Goal: Information Seeking & Learning: Learn about a topic

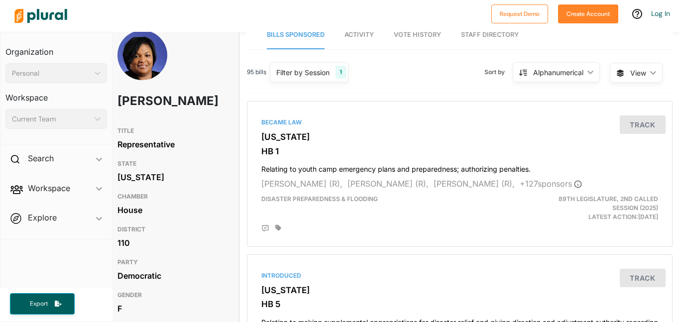
scroll to position [0, 7]
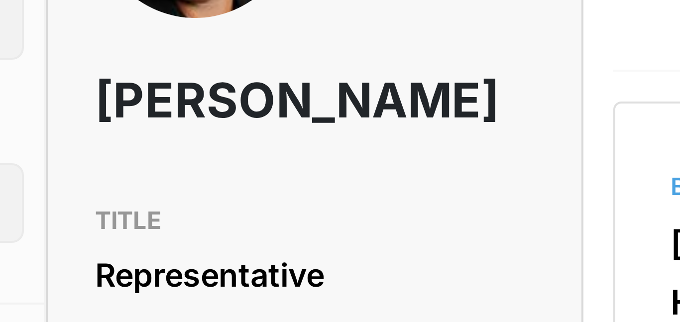
scroll to position [0, 0]
